Goal: Task Accomplishment & Management: Use online tool/utility

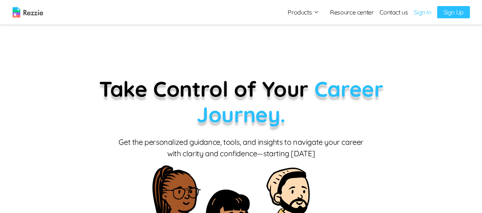
click at [420, 12] on link "Sign In" at bounding box center [422, 12] width 17 height 9
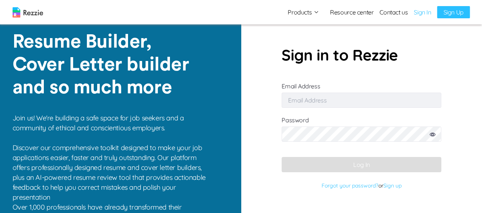
type input "damilola49@gmail.com"
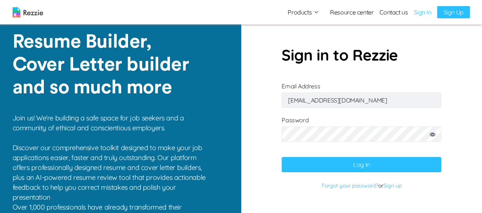
click at [342, 159] on button "Log In" at bounding box center [362, 164] width 160 height 15
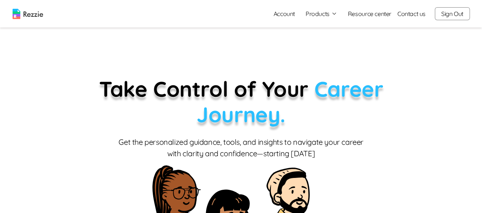
click at [322, 16] on button "Products" at bounding box center [322, 13] width 32 height 9
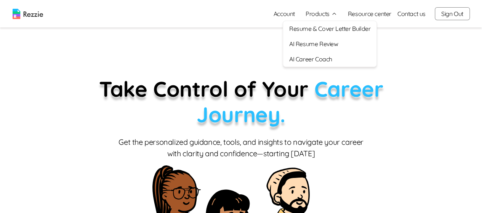
click at [328, 43] on link "AI Resume Review" at bounding box center [329, 43] width 93 height 15
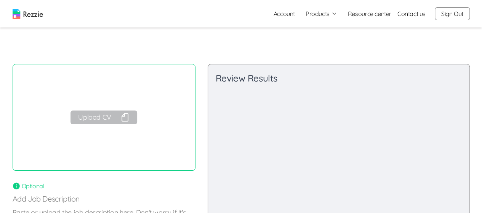
click at [113, 123] on button "Upload CV" at bounding box center [103, 117] width 66 height 14
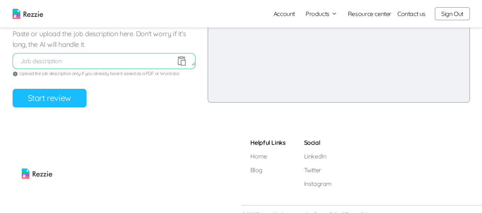
scroll to position [144, 0]
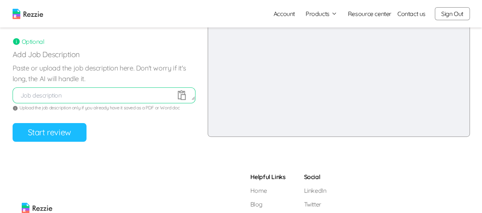
click at [54, 129] on button "Start review" at bounding box center [50, 132] width 74 height 19
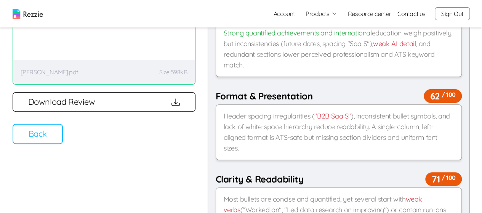
scroll to position [88, 0]
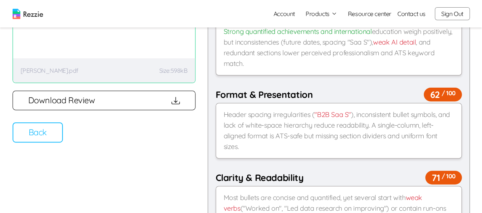
click at [48, 130] on button "Back" at bounding box center [38, 132] width 50 height 20
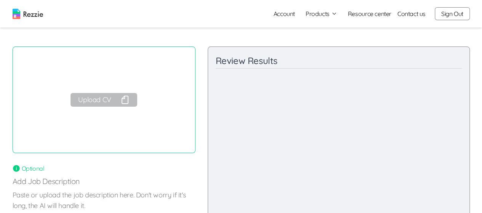
click at [455, 11] on button "Sign Out" at bounding box center [452, 13] width 35 height 13
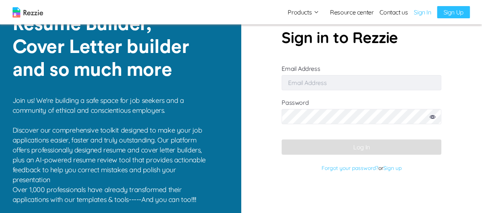
scroll to position [11, 0]
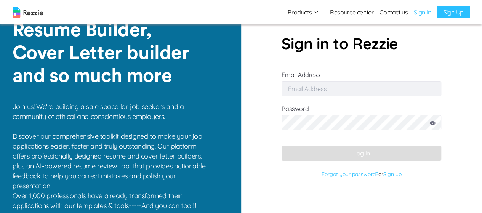
type input "damilola49@gmail.com"
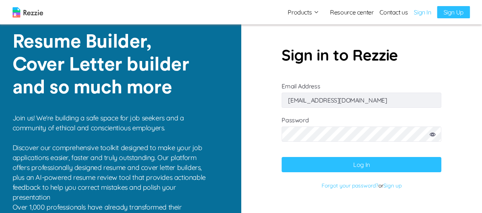
scroll to position [0, 0]
click at [36, 14] on img at bounding box center [28, 12] width 30 height 10
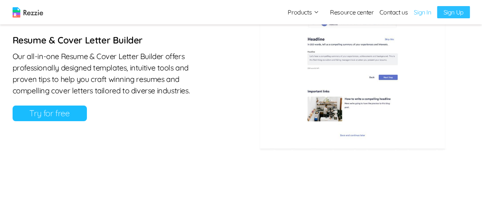
scroll to position [418, 0]
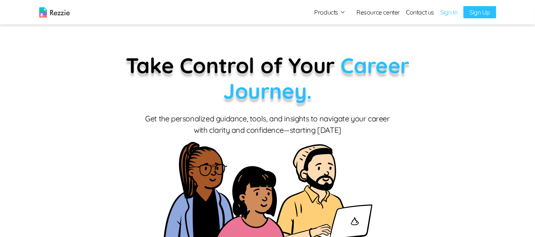
scroll to position [25, 0]
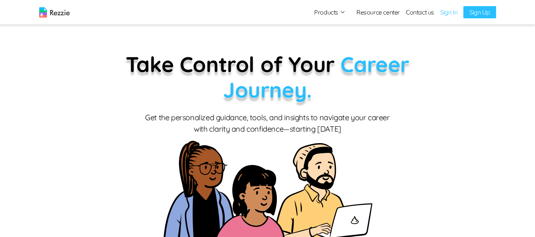
click at [447, 14] on link "Sign In" at bounding box center [448, 12] width 17 height 9
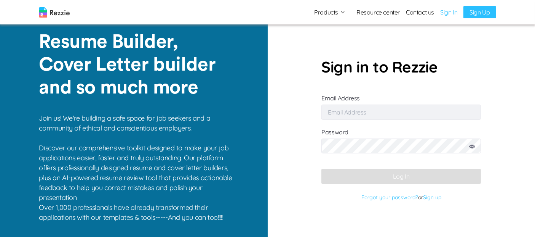
type input "[EMAIL_ADDRESS][DOMAIN_NAME]"
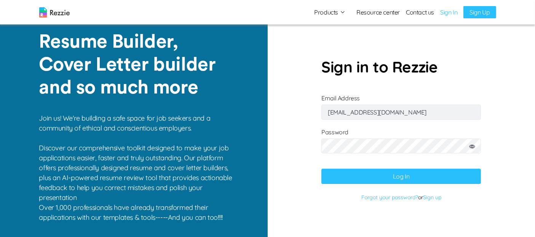
click at [398, 176] on button "Log In" at bounding box center [402, 175] width 160 height 15
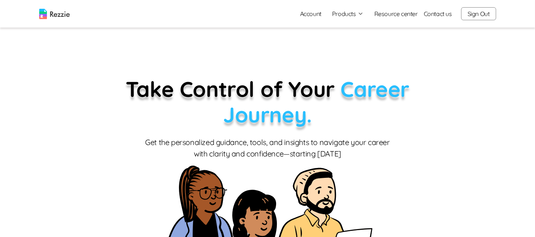
click at [481, 14] on button "Sign Out" at bounding box center [478, 13] width 35 height 13
